Goal: Task Accomplishment & Management: Manage account settings

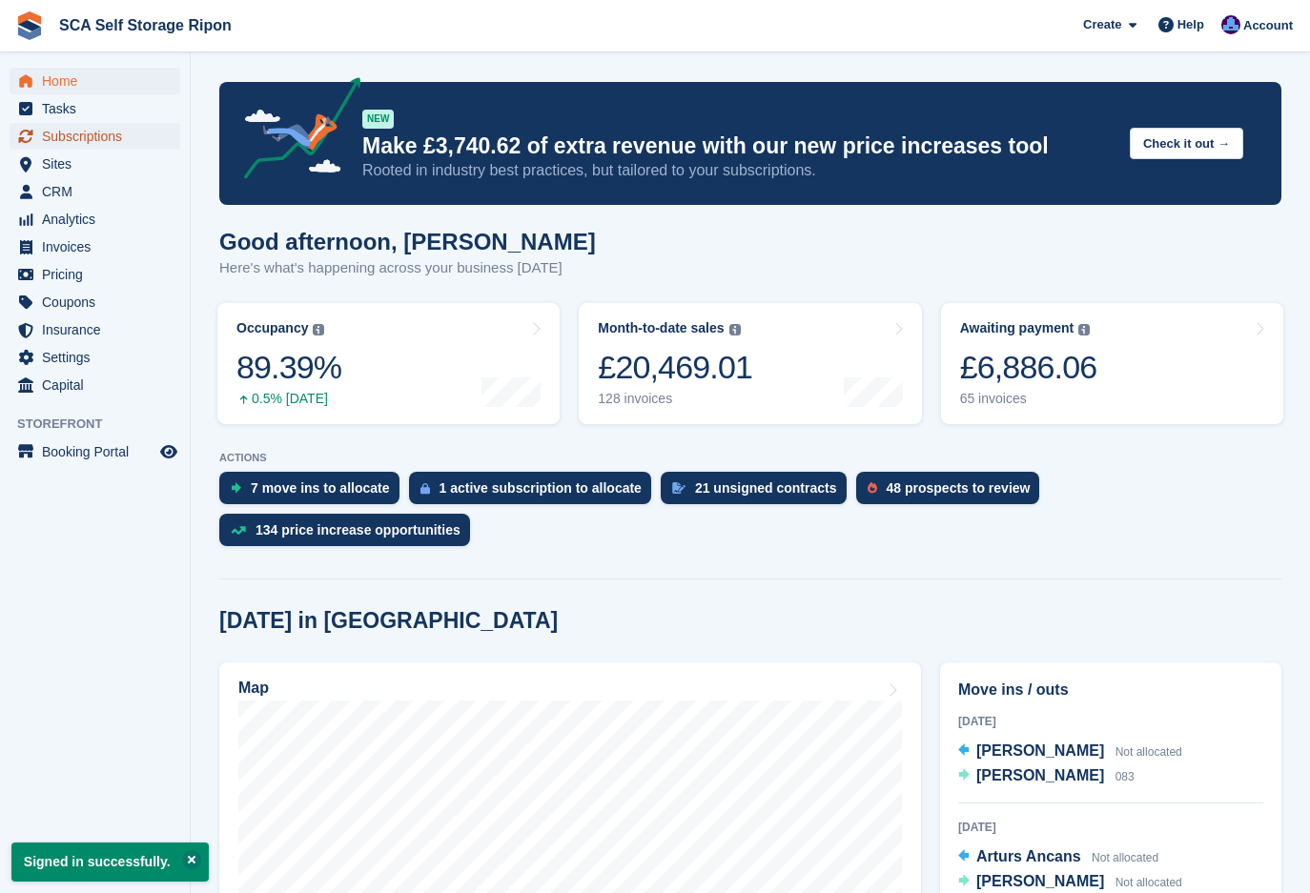
click at [118, 138] on span "Subscriptions" at bounding box center [99, 136] width 114 height 27
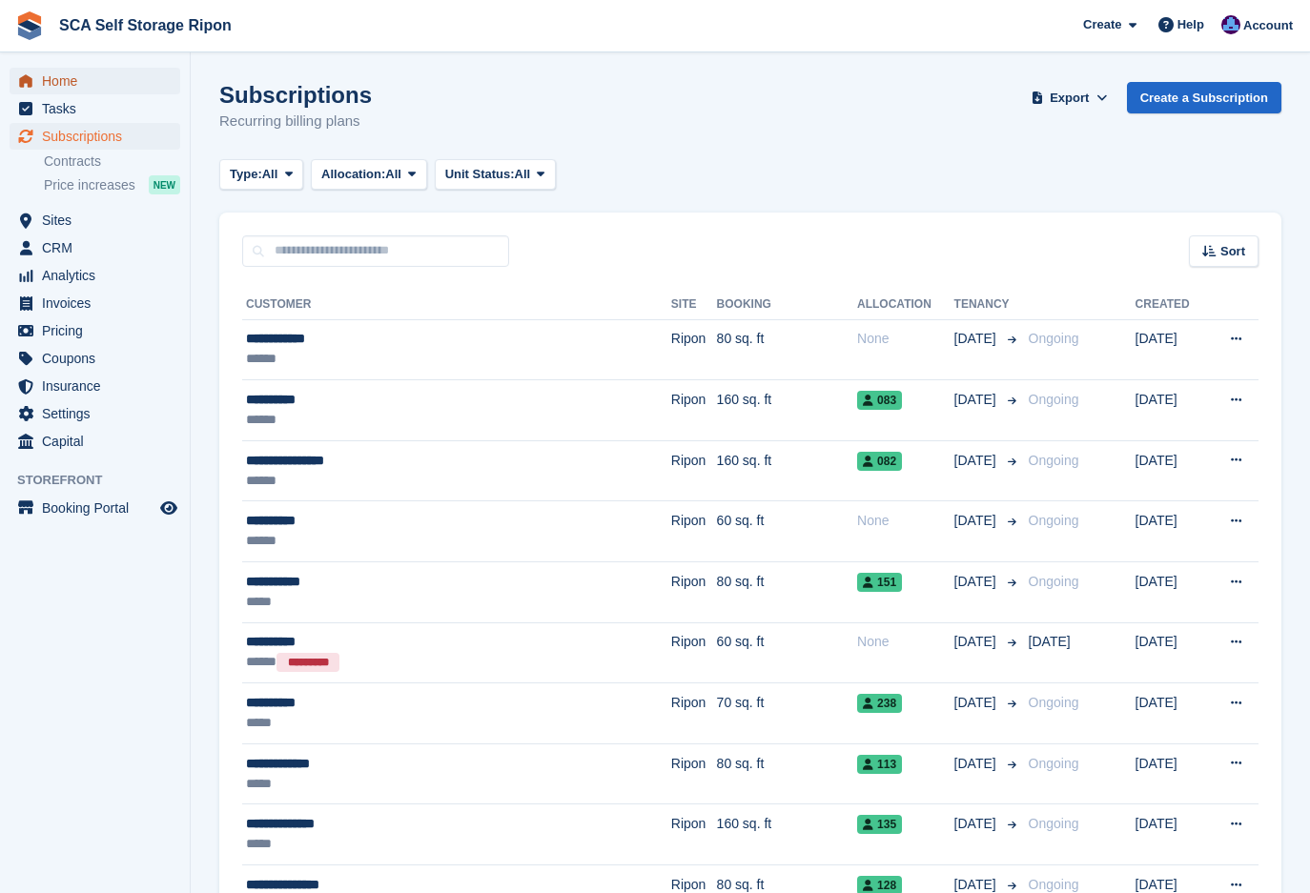
click at [74, 90] on span "Home" at bounding box center [99, 81] width 114 height 27
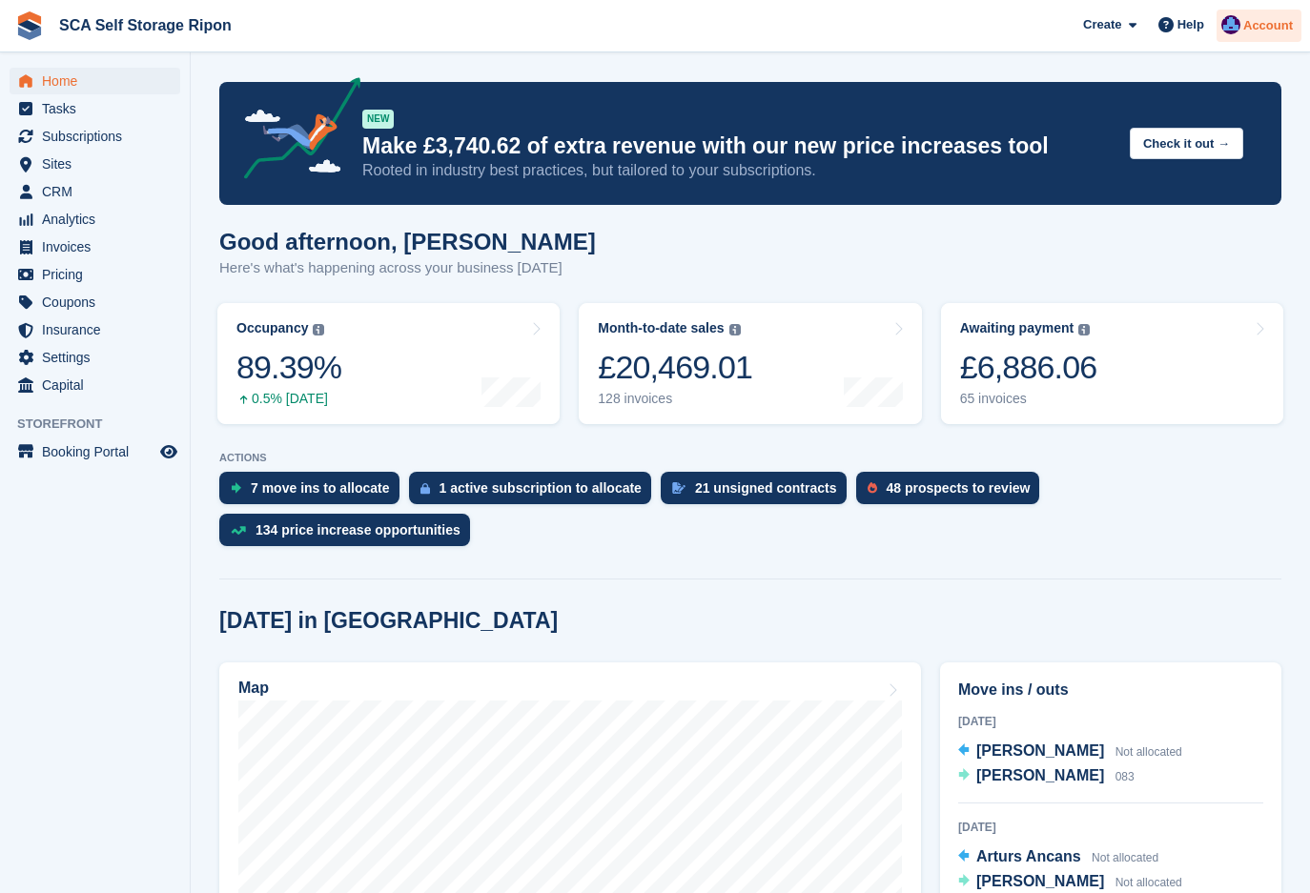
click at [1275, 29] on span "Account" at bounding box center [1268, 25] width 50 height 19
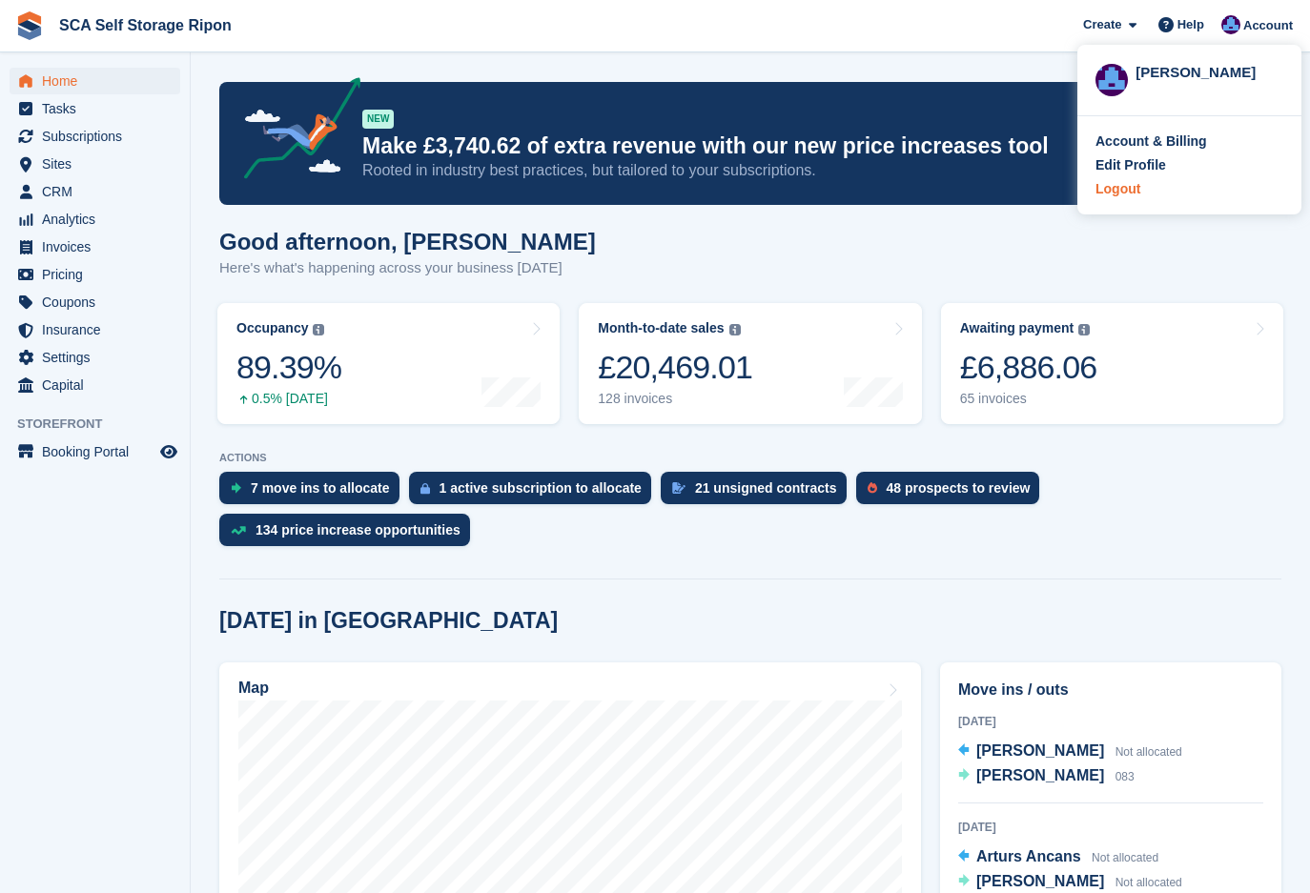
click at [1137, 185] on div "Logout" at bounding box center [1117, 189] width 45 height 20
